Goal: Information Seeking & Learning: Learn about a topic

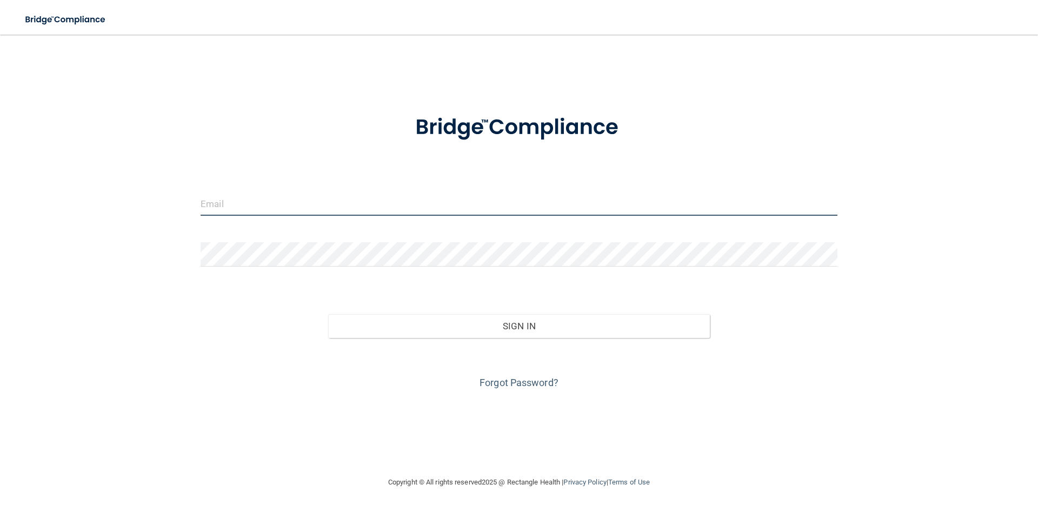
click at [253, 198] on input "email" at bounding box center [518, 203] width 637 height 24
type input "[EMAIL_ADDRESS][DOMAIN_NAME]"
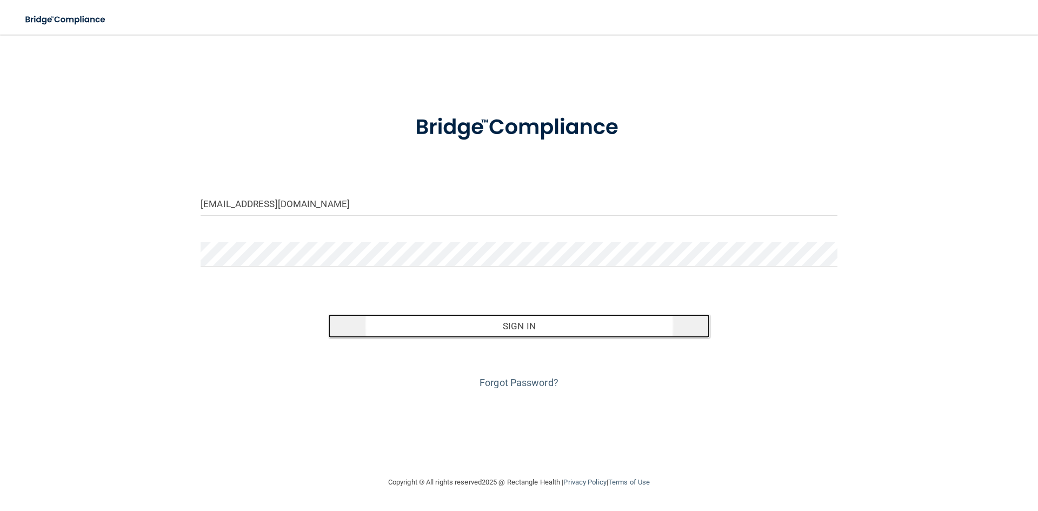
click at [555, 332] on button "Sign In" at bounding box center [519, 326] width 382 height 24
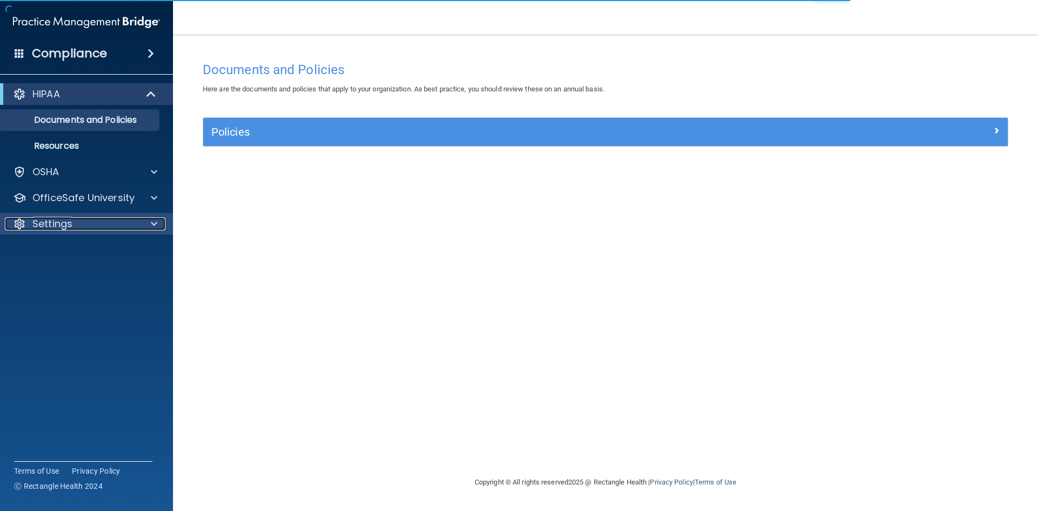
click at [150, 222] on div at bounding box center [152, 223] width 27 height 13
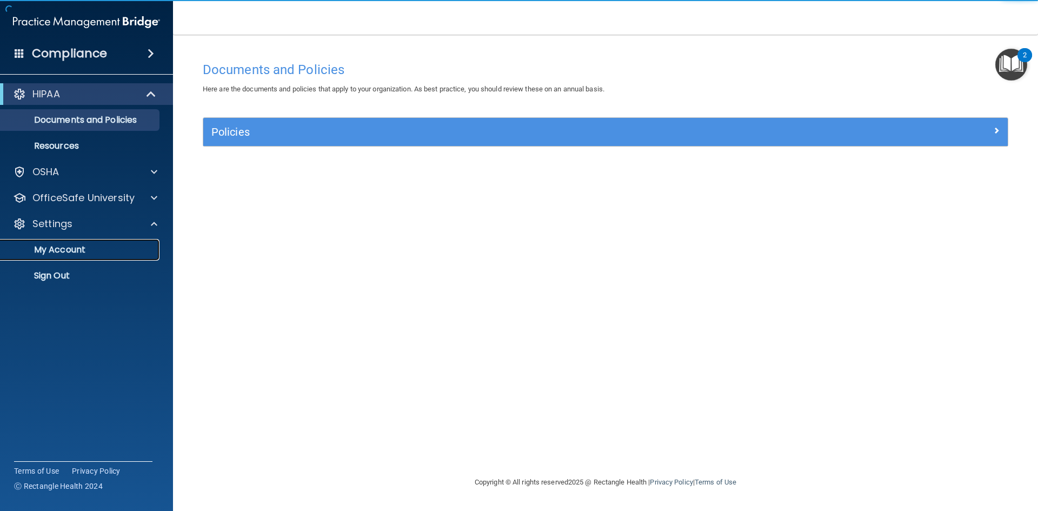
click at [82, 252] on p "My Account" at bounding box center [81, 249] width 148 height 11
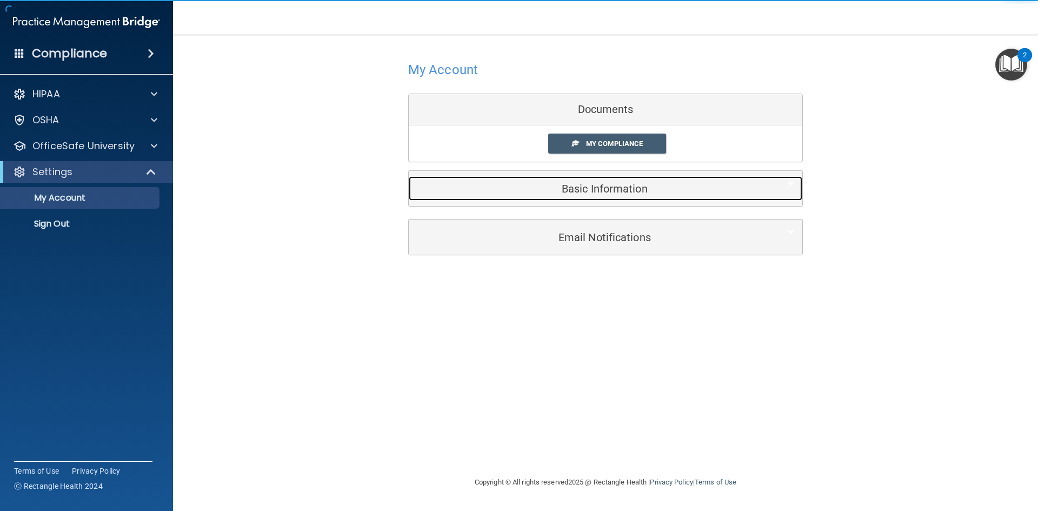
click at [569, 185] on h5 "Basic Information" at bounding box center [589, 189] width 344 height 12
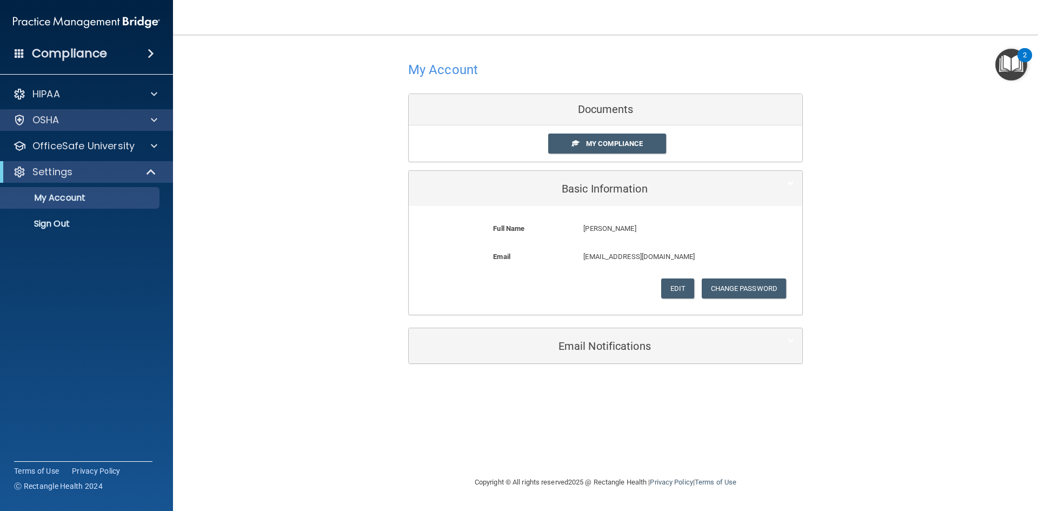
click at [150, 109] on div "OSHA" at bounding box center [86, 120] width 173 height 22
click at [156, 124] on span at bounding box center [154, 119] width 6 height 13
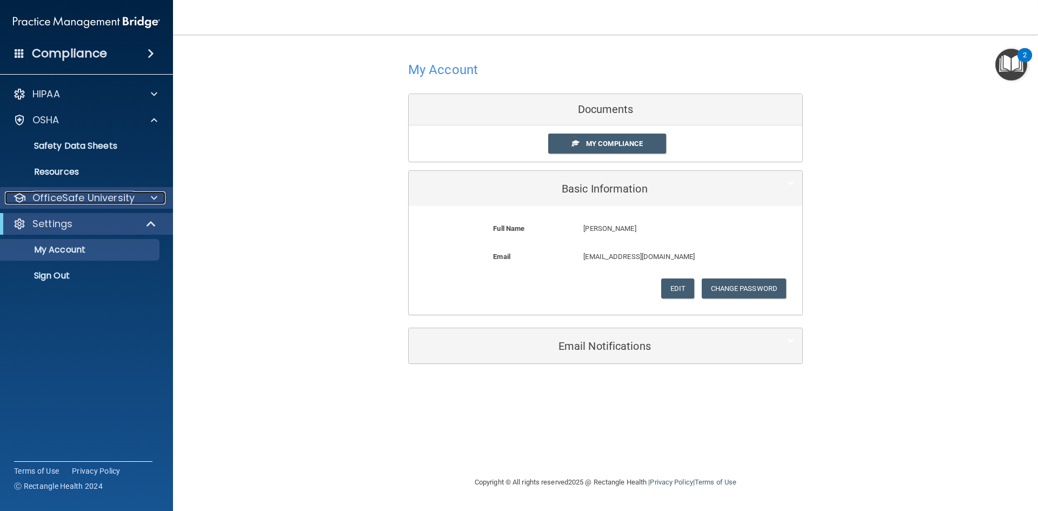
click at [152, 193] on span at bounding box center [154, 197] width 6 height 13
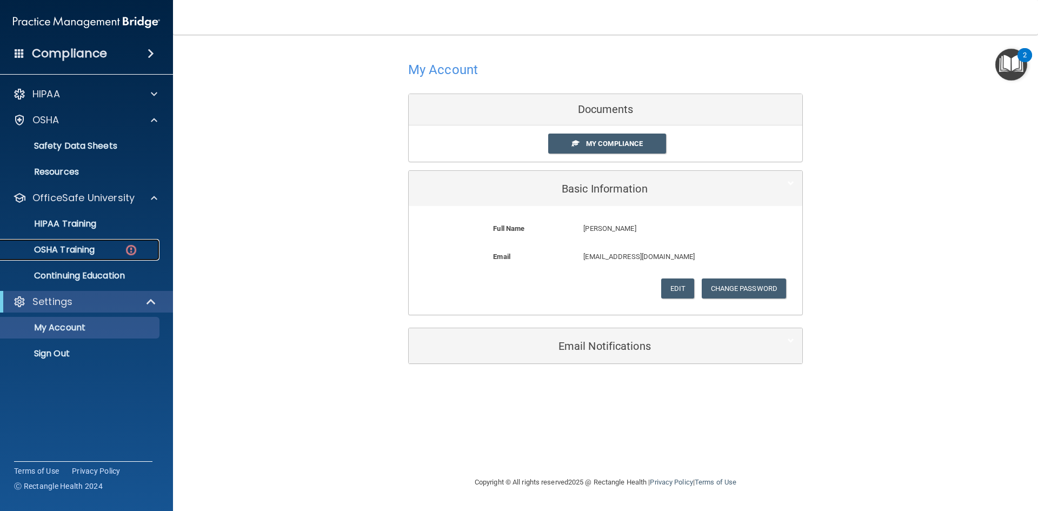
click at [124, 244] on img at bounding box center [131, 250] width 14 height 14
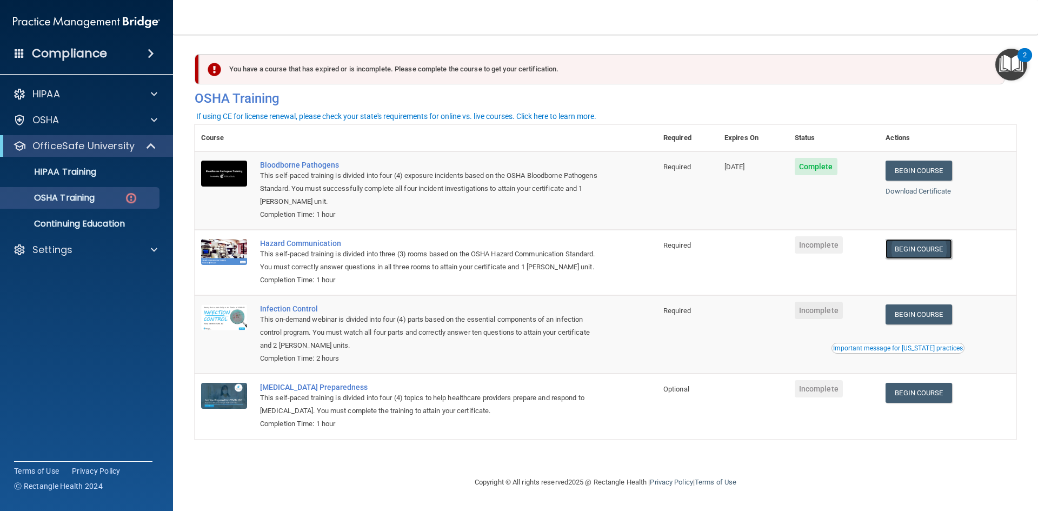
click at [920, 244] on link "Begin Course" at bounding box center [918, 249] width 66 height 20
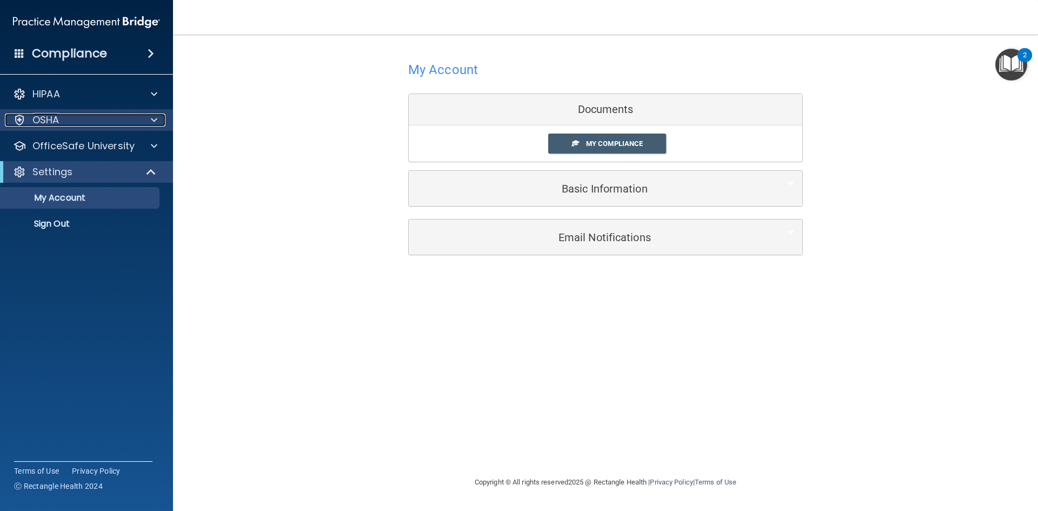
click at [157, 114] on div at bounding box center [152, 119] width 27 height 13
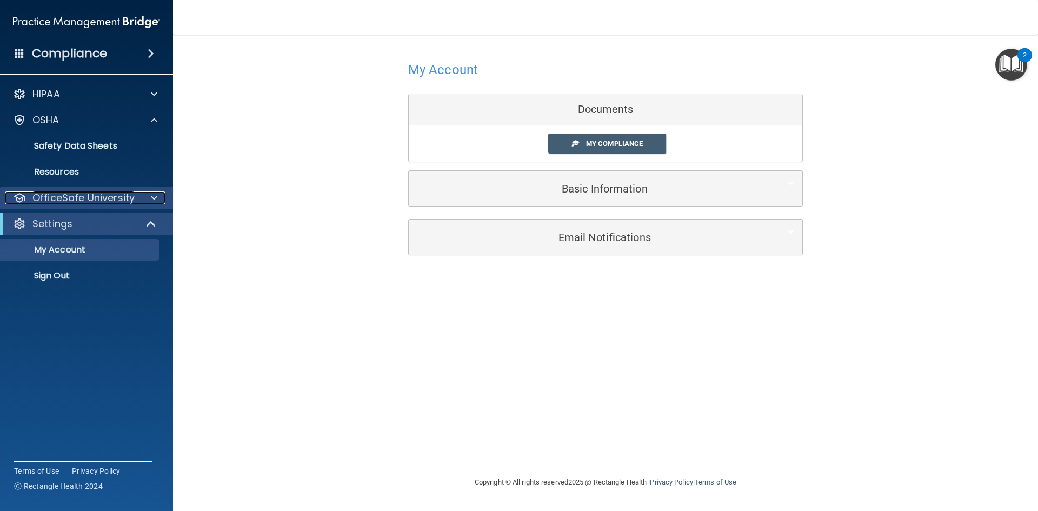
click at [156, 200] on span at bounding box center [154, 197] width 6 height 13
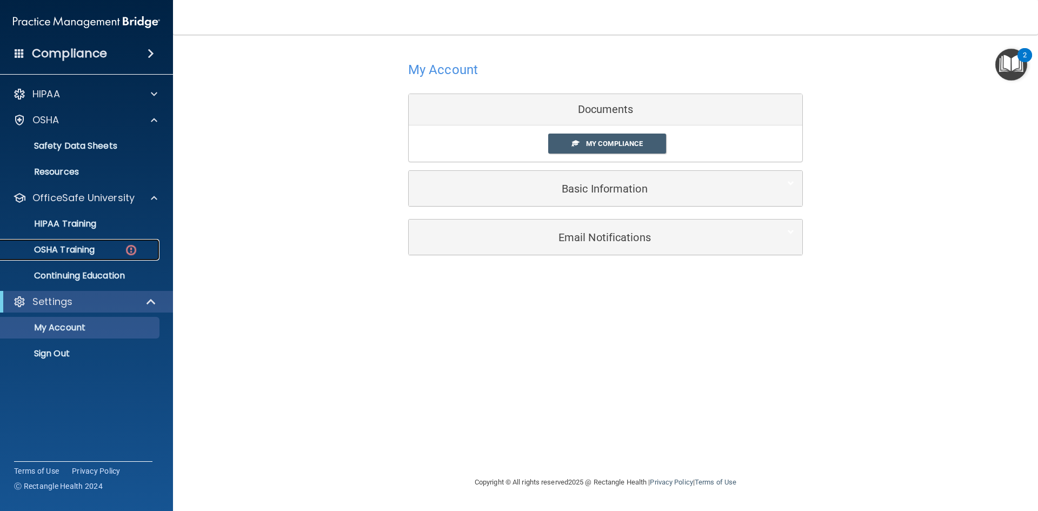
click at [115, 247] on div "OSHA Training" at bounding box center [81, 249] width 148 height 11
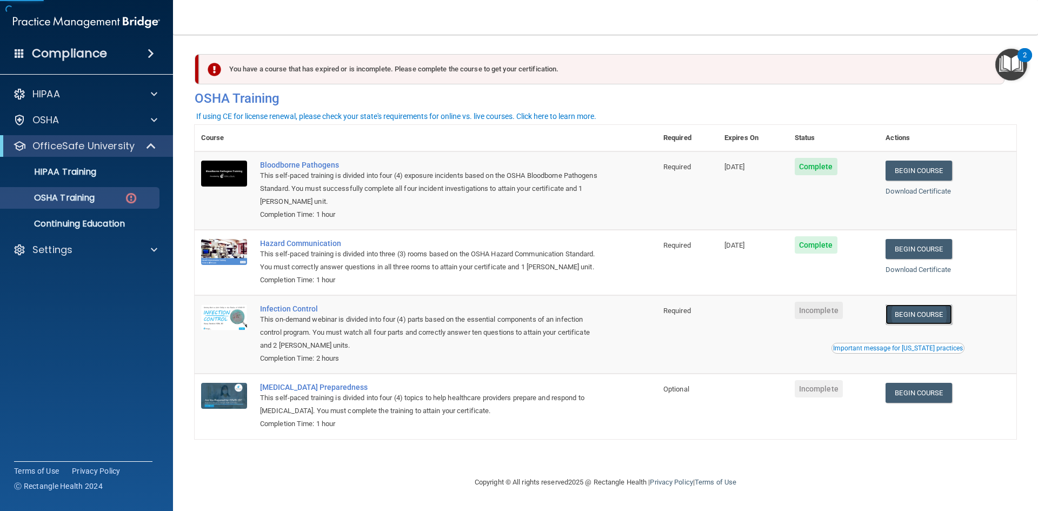
click at [938, 319] on link "Begin Course" at bounding box center [918, 314] width 66 height 20
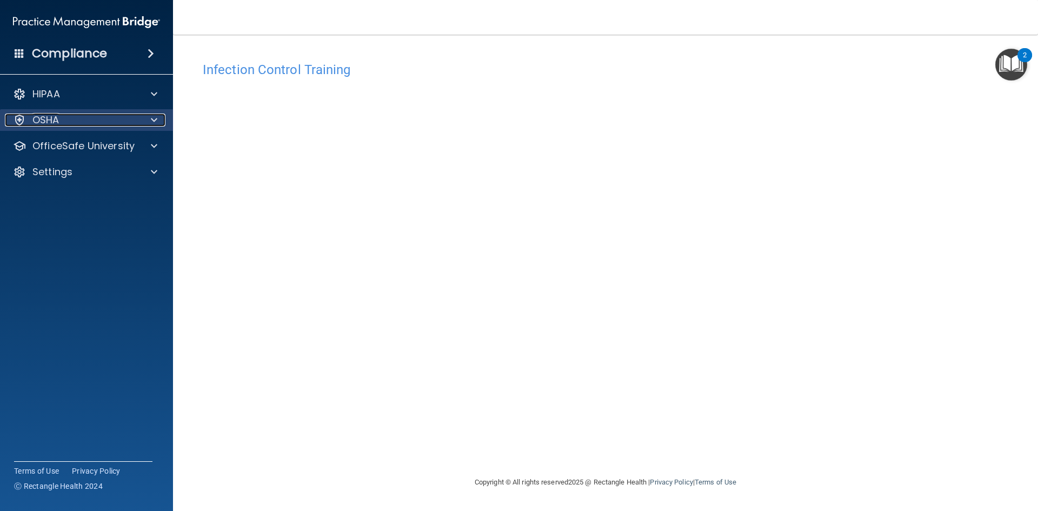
click at [150, 119] on div at bounding box center [152, 119] width 27 height 13
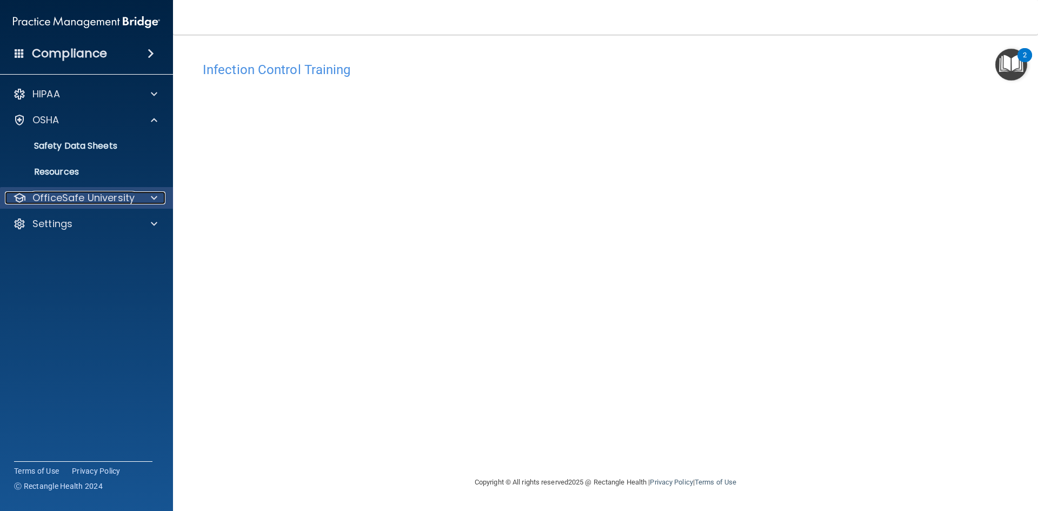
click at [151, 198] on span at bounding box center [154, 197] width 6 height 13
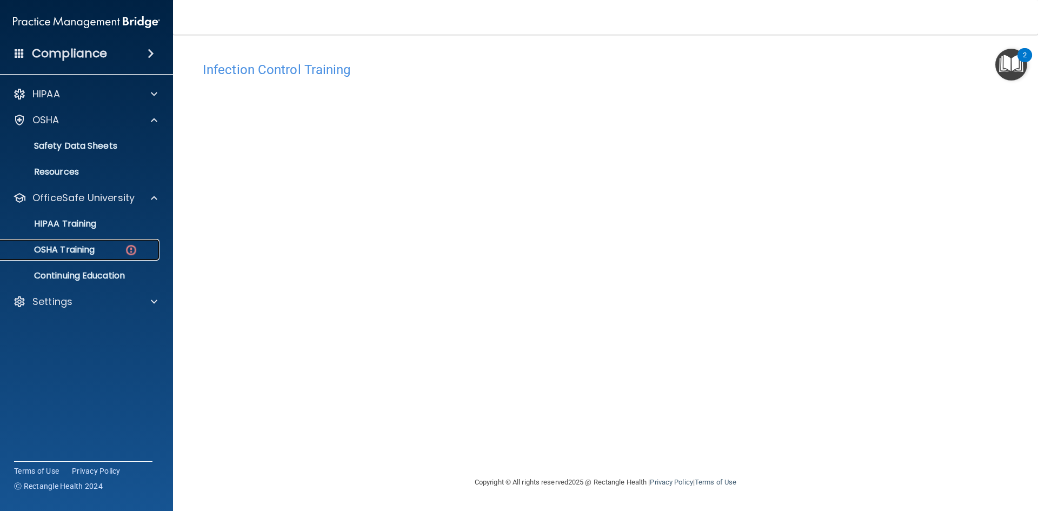
click at [118, 248] on div "OSHA Training" at bounding box center [81, 249] width 148 height 11
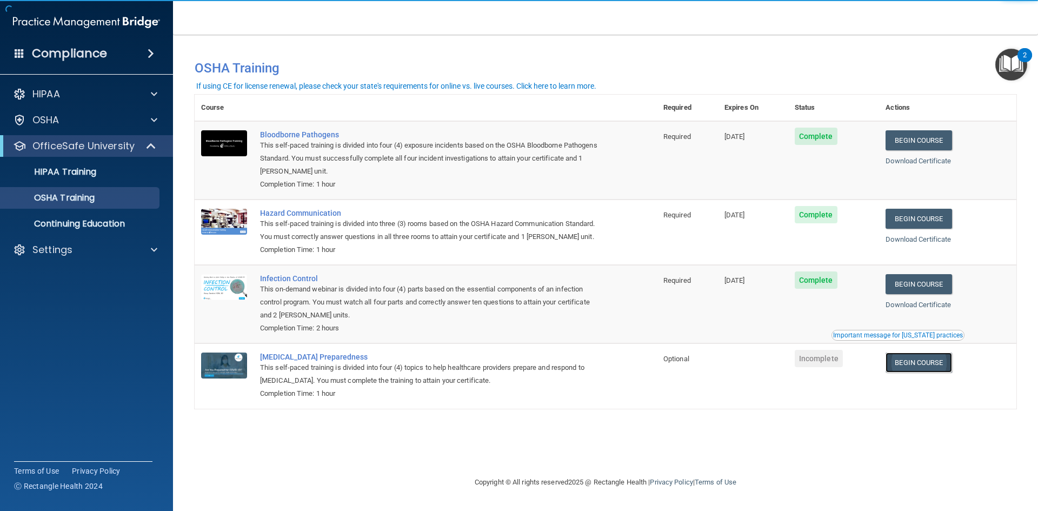
click at [918, 367] on link "Begin Course" at bounding box center [918, 362] width 66 height 20
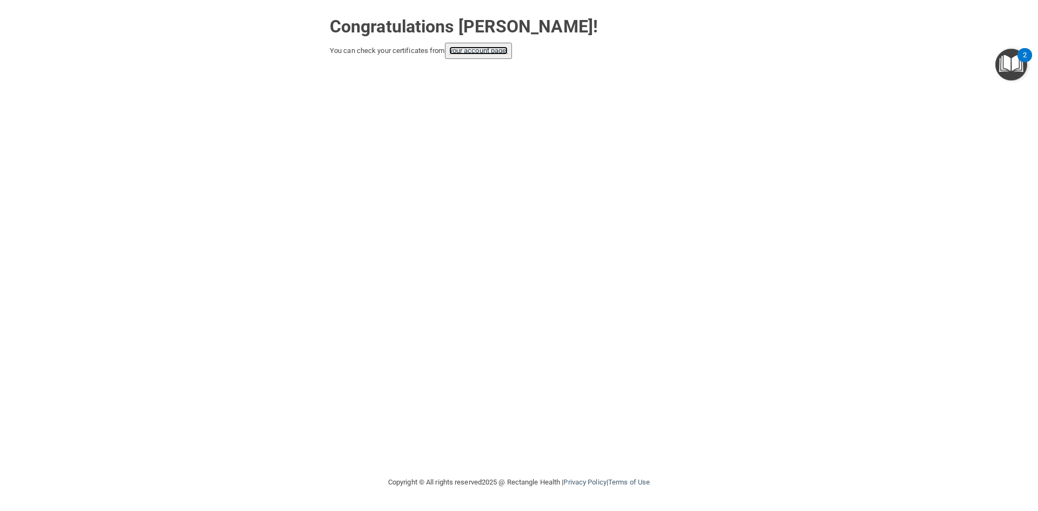
click at [482, 47] on link "your account page!" at bounding box center [478, 50] width 59 height 8
